Goal: Task Accomplishment & Management: Use online tool/utility

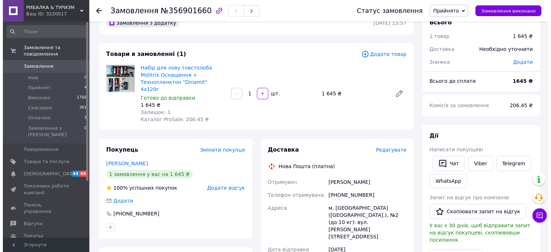
scroll to position [36, 0]
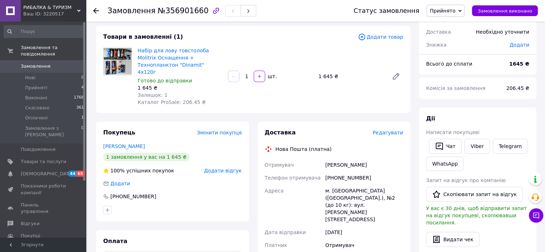
click at [389, 130] on span "Редагувати" at bounding box center [388, 133] width 30 height 6
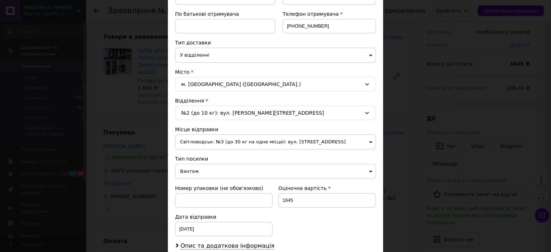
scroll to position [143, 0]
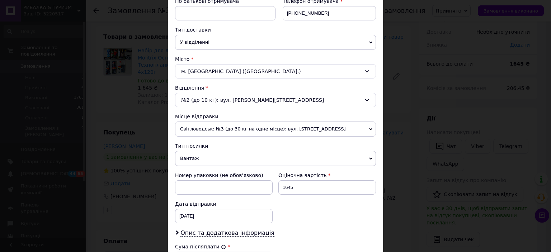
click at [229, 124] on span "Світловодськ: №3 (до 30 кг на одне місце): вул. [STREET_ADDRESS]" at bounding box center [275, 129] width 201 height 15
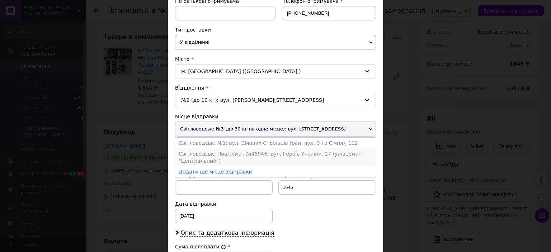
click at [228, 150] on li "Світловодськ: Поштомат №45946: вул. Героїв України, 27 (універмаг "Центральний")" at bounding box center [275, 157] width 201 height 18
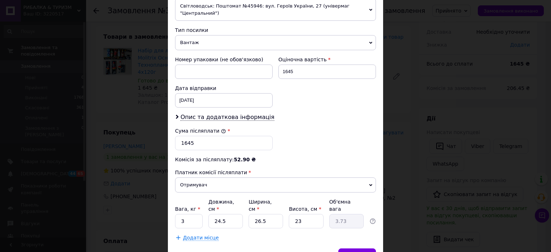
scroll to position [287, 0]
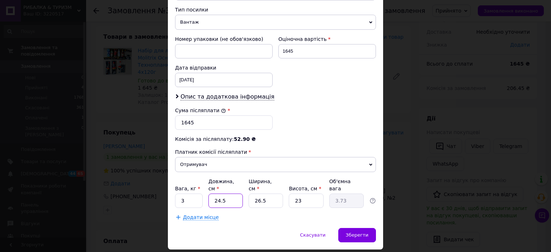
drag, startPoint x: 226, startPoint y: 186, endPoint x: 212, endPoint y: 185, distance: 14.4
click at [212, 194] on input "24.5" at bounding box center [225, 201] width 34 height 14
type input "3"
type input "0.46"
type input "32"
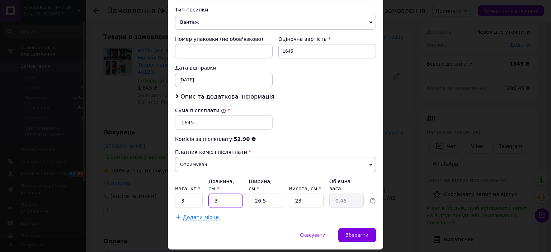
type input "4.88"
type input "32"
drag, startPoint x: 280, startPoint y: 184, endPoint x: 254, endPoint y: 184, distance: 26.2
click at [254, 194] on input "26.5" at bounding box center [266, 201] width 34 height 14
type input "1"
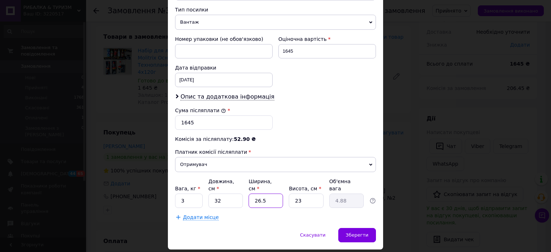
type input "0.18"
type input "19"
type input "3.5"
type input "19"
drag, startPoint x: 300, startPoint y: 182, endPoint x: 294, endPoint y: 182, distance: 5.4
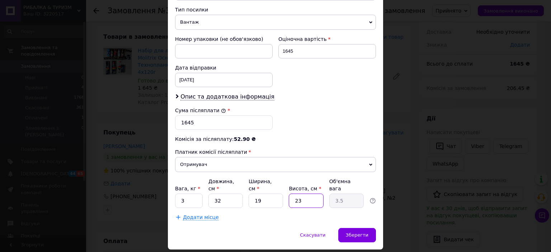
click at [294, 194] on input "23" at bounding box center [306, 201] width 34 height 14
type input "1"
type input "0.15"
type input "13"
type input "1.98"
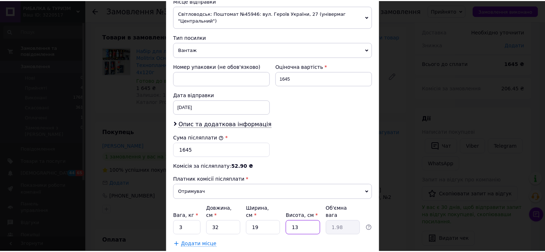
scroll to position [293, 0]
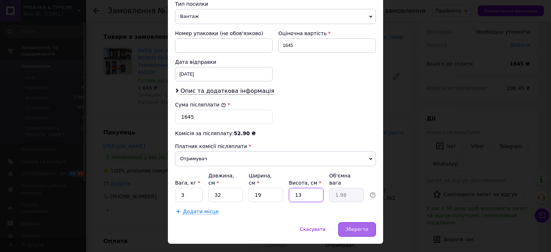
type input "13"
click at [358, 227] on span "Зберегти" at bounding box center [357, 229] width 23 height 5
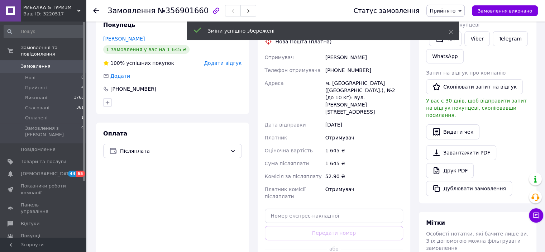
scroll to position [179, 0]
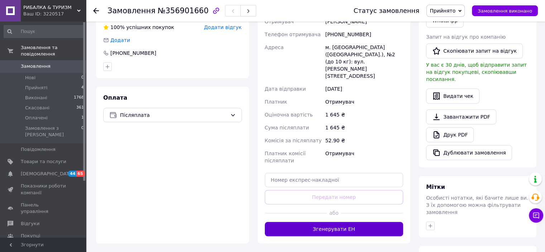
click at [341, 222] on button "Згенерувати ЕН" at bounding box center [334, 229] width 139 height 14
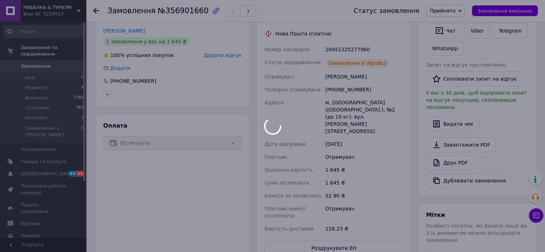
scroll to position [143, 0]
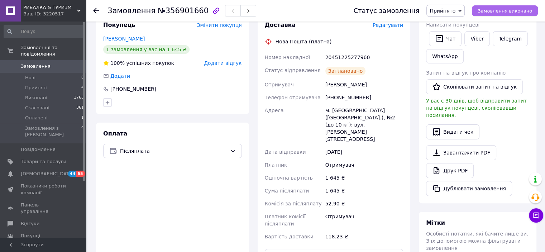
click at [509, 11] on span "Замовлення виконано" at bounding box center [505, 10] width 55 height 5
